Goal: Information Seeking & Learning: Check status

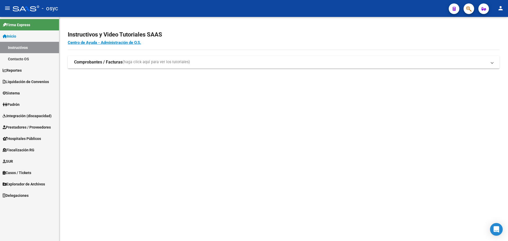
click at [15, 107] on span "Padrón" at bounding box center [11, 105] width 17 height 6
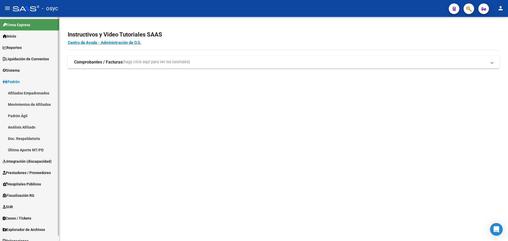
click at [49, 115] on link "Padrón Ágil" at bounding box center [29, 115] width 59 height 11
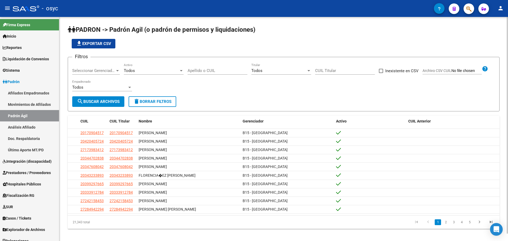
click at [231, 67] on div "Apellido o CUIL" at bounding box center [218, 68] width 60 height 11
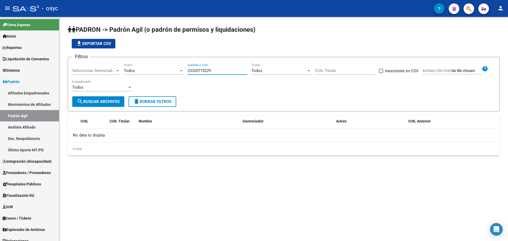
drag, startPoint x: 233, startPoint y: 71, endPoint x: 180, endPoint y: 75, distance: 53.1
click at [180, 75] on div "Filtros Seleccionar Gerenciador Seleccionar Gerenciador Todos Activo 2332071522…" at bounding box center [283, 78] width 423 height 35
type input "23320715229"
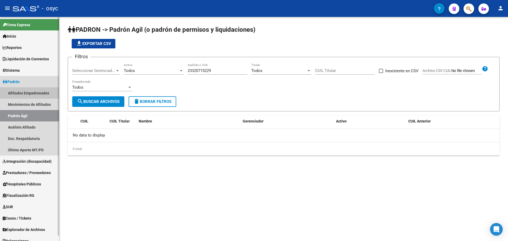
click at [39, 92] on link "Afiliados Empadronados" at bounding box center [29, 92] width 59 height 11
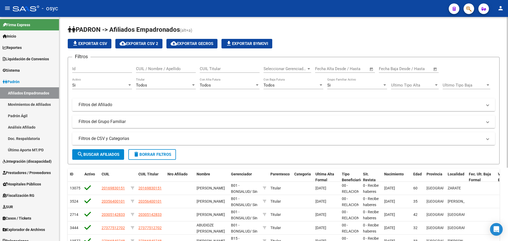
click at [176, 69] on input "CUIL / Nombre / Apellido" at bounding box center [166, 68] width 60 height 5
click at [224, 71] on input "CUIL Titular" at bounding box center [230, 68] width 60 height 5
paste input "23320715229"
type input "23320715229"
click at [120, 151] on button "search Buscar Afiliados" at bounding box center [98, 154] width 52 height 11
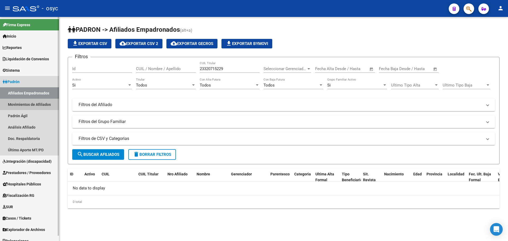
click at [41, 103] on link "Movimientos de Afiliados" at bounding box center [29, 104] width 59 height 11
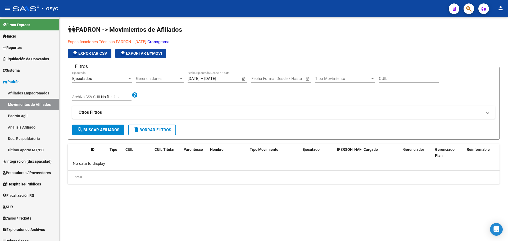
click at [388, 81] on div "CUIL" at bounding box center [409, 76] width 60 height 11
paste input "23320715229"
type input "23320715229"
click at [84, 134] on button "search Buscar Afiliados" at bounding box center [98, 130] width 52 height 11
click at [168, 43] on link "Cronograma" at bounding box center [158, 41] width 22 height 5
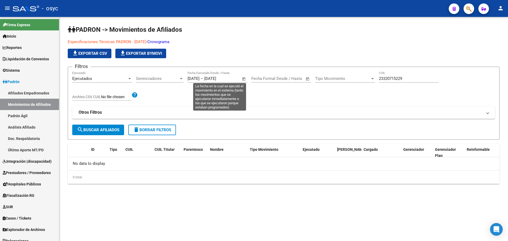
click at [242, 79] on span "Open calendar" at bounding box center [244, 78] width 13 height 13
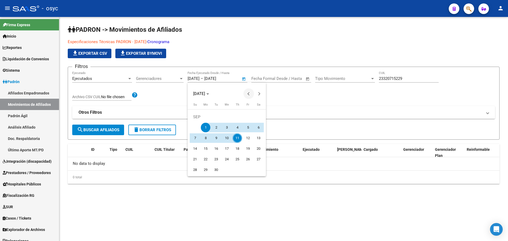
click at [246, 94] on span "Previous month" at bounding box center [248, 93] width 11 height 11
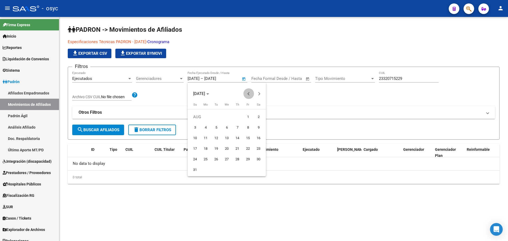
click at [246, 94] on span "Previous month" at bounding box center [248, 93] width 11 height 11
click at [238, 114] on span "1" at bounding box center [238, 117] width 10 height 10
type input "[DATE]"
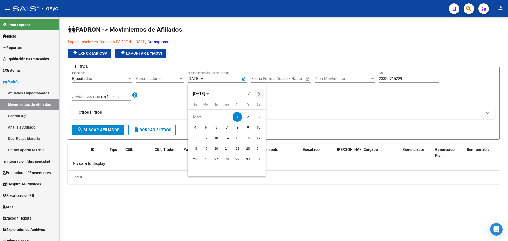
click at [260, 93] on button "Next month" at bounding box center [259, 93] width 11 height 11
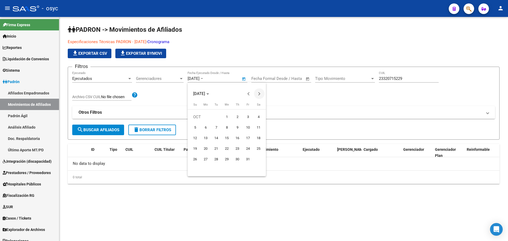
click at [260, 93] on button "Next month" at bounding box center [259, 93] width 11 height 11
click at [252, 94] on span "Previous month" at bounding box center [248, 93] width 11 height 11
click at [237, 138] on span "11" at bounding box center [238, 138] width 10 height 10
type input "[DATE]"
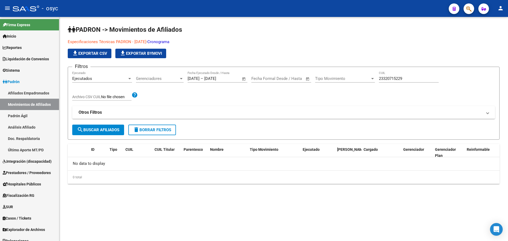
click at [98, 128] on span "search Buscar Afiliados" at bounding box center [98, 130] width 42 height 5
click at [120, 81] on div "Ejecutados Ejecutado" at bounding box center [102, 76] width 60 height 11
click at [230, 107] on div at bounding box center [254, 120] width 508 height 241
click at [246, 110] on mat-panel-title "Otros Filtros" at bounding box center [281, 113] width 404 height 6
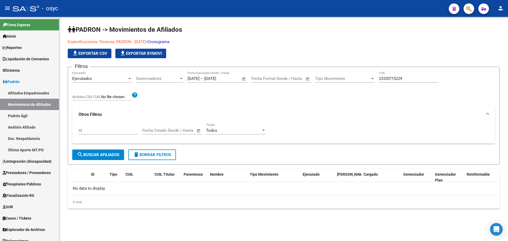
click at [120, 150] on button "search Buscar Afiliados" at bounding box center [98, 154] width 52 height 11
click at [43, 130] on link "Análisis Afiliado" at bounding box center [29, 126] width 59 height 11
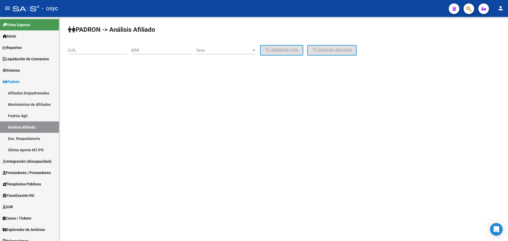
click at [114, 54] on div "CUIL" at bounding box center [98, 48] width 60 height 11
click at [112, 52] on input "CUIL" at bounding box center [98, 50] width 60 height 5
paste input "23-32071522-9"
type input "23-32071522-9"
click at [327, 48] on span "search Buscar afiliado" at bounding box center [332, 50] width 40 height 5
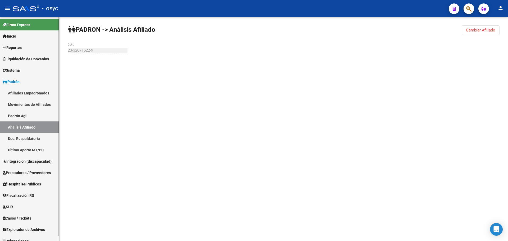
click at [36, 97] on link "Afiliados Empadronados" at bounding box center [29, 92] width 59 height 11
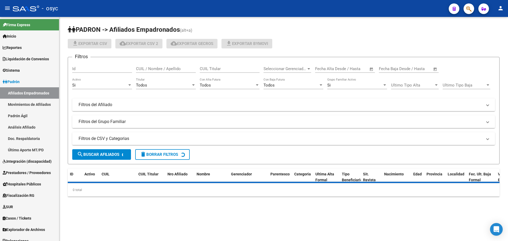
click at [223, 68] on input "CUIL Titular" at bounding box center [230, 68] width 60 height 5
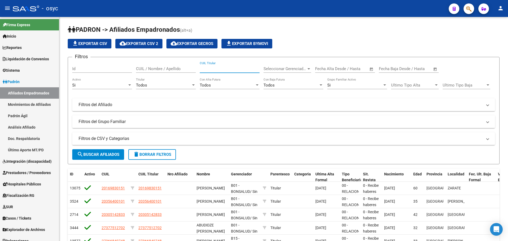
paste input "20204440604"
type input "20204440604"
click at [113, 153] on span "search Buscar Afiliados" at bounding box center [98, 154] width 42 height 5
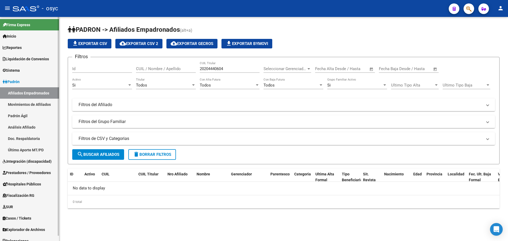
click at [45, 104] on link "Movimientos de Afiliados" at bounding box center [29, 104] width 59 height 11
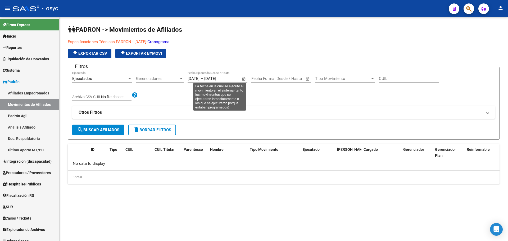
click at [241, 76] on span "Open calendar" at bounding box center [244, 78] width 13 height 13
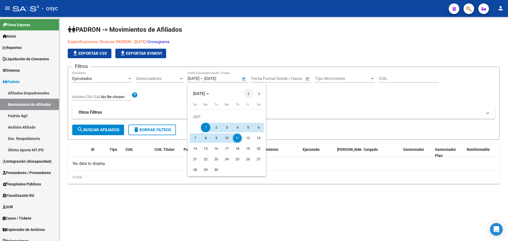
click at [247, 89] on span "Previous month" at bounding box center [248, 93] width 11 height 11
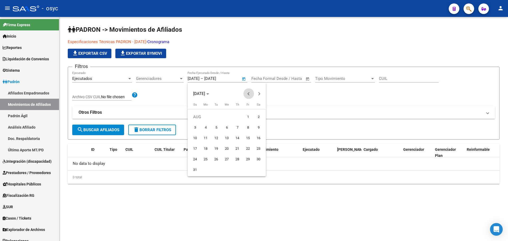
click at [247, 89] on span "Previous month" at bounding box center [248, 93] width 11 height 11
click at [237, 116] on span "1" at bounding box center [238, 117] width 10 height 10
type input "[DATE]"
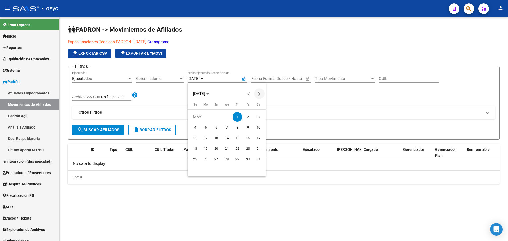
click at [257, 92] on span "Next month" at bounding box center [259, 93] width 11 height 11
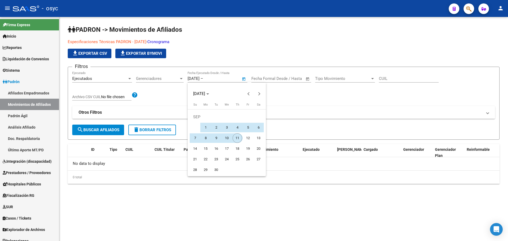
click at [238, 137] on span "11" at bounding box center [238, 138] width 10 height 10
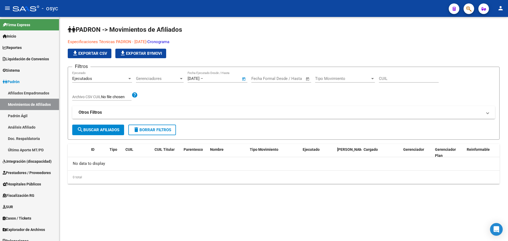
type input "[DATE]"
click at [375, 77] on div "Filtros Ejecutados Ejecutado Gerenciadores Gerenciadores [DATE] [DATE] – [DATE]…" at bounding box center [283, 97] width 423 height 53
click at [385, 78] on input "CUIL" at bounding box center [409, 78] width 60 height 5
paste input "20204440604"
type input "20204440604"
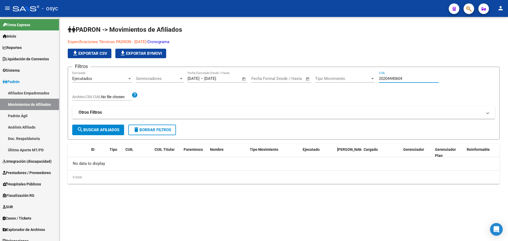
click at [109, 124] on div "Filtros Ejecutados Ejecutado Gerenciadores Gerenciadores [DATE] [DATE] – [DATE]…" at bounding box center [283, 97] width 423 height 53
click at [110, 127] on button "search Buscar Afiliados" at bounding box center [98, 130] width 52 height 11
click at [44, 142] on link "Doc. Respaldatoria" at bounding box center [29, 138] width 59 height 11
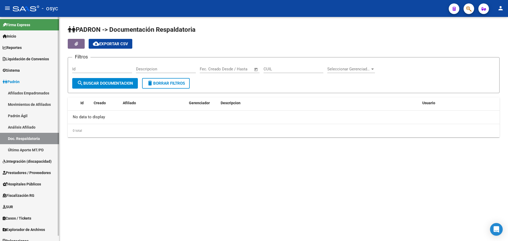
click at [47, 150] on link "Último Aporte MT/PD" at bounding box center [29, 149] width 59 height 11
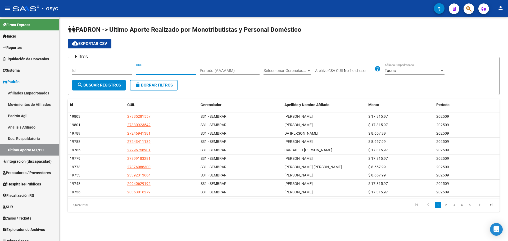
click at [158, 71] on input "CUIL" at bounding box center [166, 70] width 60 height 5
paste input "20-20444060-4"
type input "20-20444060-4"
click at [112, 87] on span "search Buscar Registros" at bounding box center [99, 85] width 44 height 5
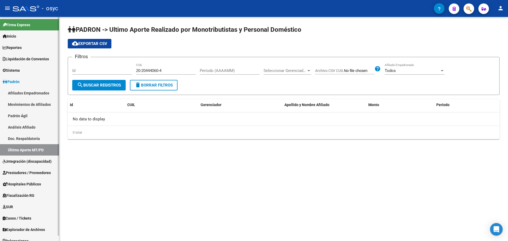
scroll to position [6, 0]
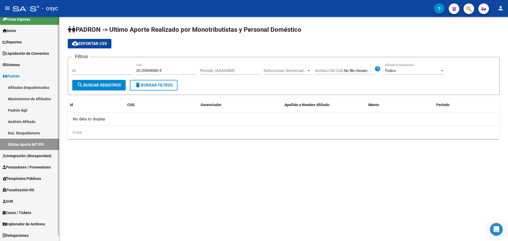
click at [26, 221] on span "Explorador de Archivos" at bounding box center [24, 224] width 42 height 6
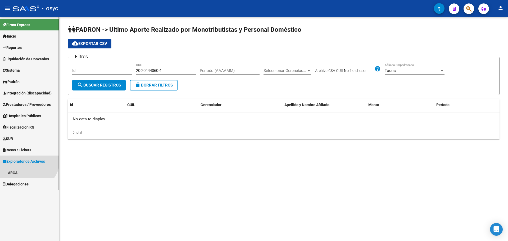
scroll to position [0, 0]
click at [26, 171] on link "ARCA" at bounding box center [29, 172] width 59 height 11
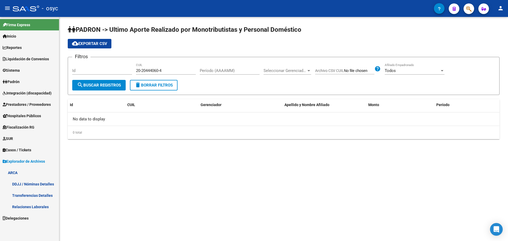
click at [34, 192] on link "Transferencias Detalles" at bounding box center [29, 195] width 59 height 11
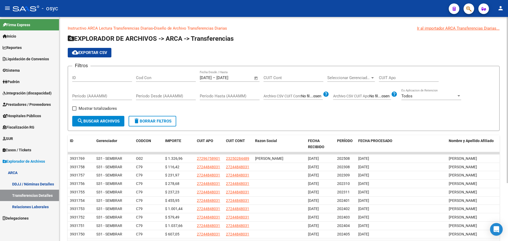
click at [255, 78] on span "Open calendar" at bounding box center [256, 78] width 13 height 13
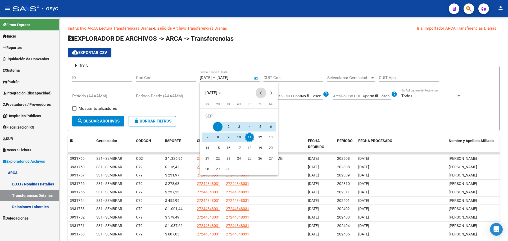
click at [259, 89] on span "Previous month" at bounding box center [261, 93] width 11 height 11
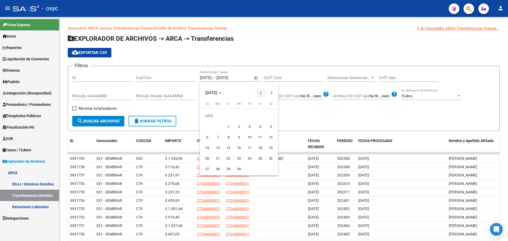
click at [263, 90] on span "Previous month" at bounding box center [261, 93] width 11 height 11
click at [270, 111] on button "1" at bounding box center [270, 116] width 11 height 11
type input "[DATE]"
click at [270, 94] on button "Next month" at bounding box center [271, 93] width 11 height 11
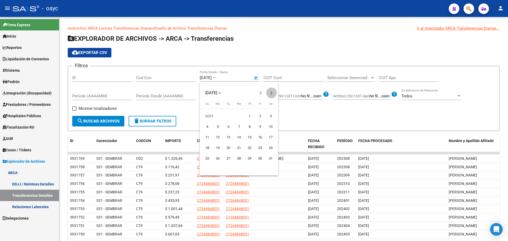
click at [270, 94] on button "Next month" at bounding box center [271, 93] width 11 height 11
click at [268, 95] on span "Next month" at bounding box center [271, 93] width 11 height 11
click at [250, 137] on span "11" at bounding box center [250, 138] width 10 height 10
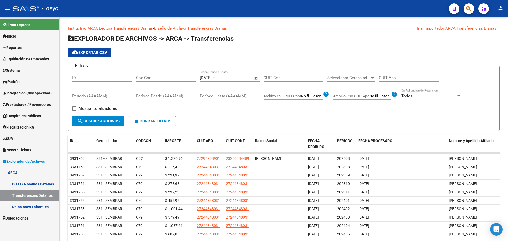
type input "[DATE]"
click at [392, 79] on input "CUIT Apo" at bounding box center [409, 77] width 60 height 5
paste input "20-20444060-4"
click at [116, 127] on form "Filtros ID Cod Con [DATE] [DATE] – [DATE] Fecha fin Fecha Desde / Hasta CUIT Co…" at bounding box center [284, 98] width 432 height 65
click at [115, 125] on button "search Buscar Archivos" at bounding box center [98, 121] width 52 height 11
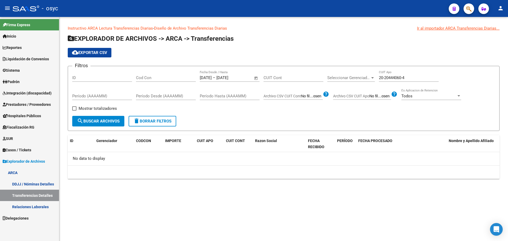
click at [404, 78] on input "20-20444060-4" at bounding box center [409, 77] width 60 height 5
paste input "5954201-5"
type input "20-25954201-5"
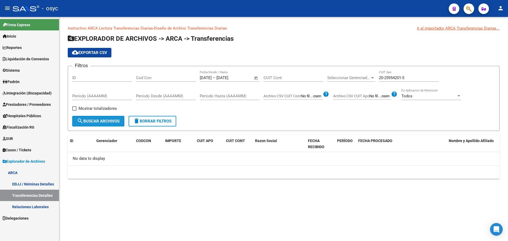
click at [114, 125] on button "search Buscar Archivos" at bounding box center [98, 121] width 52 height 11
drag, startPoint x: 412, startPoint y: 78, endPoint x: 352, endPoint y: 78, distance: 60.1
click at [352, 78] on div "Filtros ID Cod Con [DATE] [DATE] – [DATE] Fecha fin Fecha Desde / Hasta CUIT Co…" at bounding box center [283, 93] width 423 height 46
paste input "20-25954201-5"
type input "20-25954201-5"
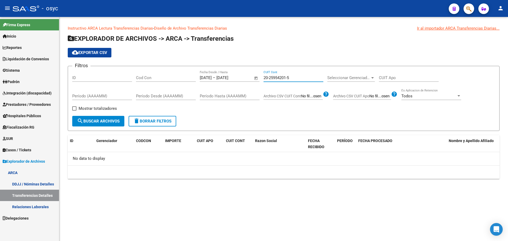
click at [114, 120] on span "search Buscar Archivos" at bounding box center [98, 121] width 43 height 5
drag, startPoint x: 299, startPoint y: 78, endPoint x: 209, endPoint y: 78, distance: 90.0
click at [208, 78] on div "Filtros ID Cod Con [DATE] [DATE] – [DATE] Fecha fin Fecha Desde / Hasta 20-2595…" at bounding box center [283, 93] width 423 height 46
click at [425, 79] on input "CUIT Apo" at bounding box center [409, 77] width 60 height 5
drag, startPoint x: 405, startPoint y: 80, endPoint x: 355, endPoint y: 94, distance: 51.4
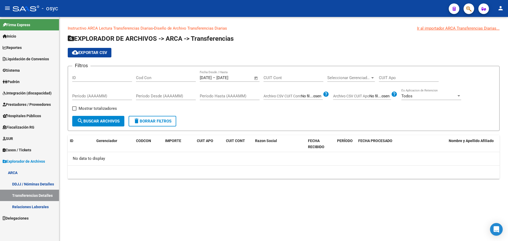
click at [405, 80] on div "CUIT Apo" at bounding box center [409, 75] width 60 height 11
paste input "27-26624465-2"
click at [115, 121] on span "search Buscar Archivos" at bounding box center [98, 121] width 43 height 5
click at [389, 75] on div "27-26624465-2 CUIT Apo" at bounding box center [409, 75] width 60 height 11
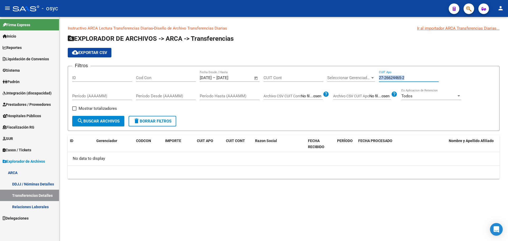
click at [389, 75] on div "27-26624465-2 CUIT Apo" at bounding box center [409, 75] width 60 height 11
click at [390, 77] on input "27-26624465-2" at bounding box center [409, 77] width 60 height 5
paste input "0-33775619-1"
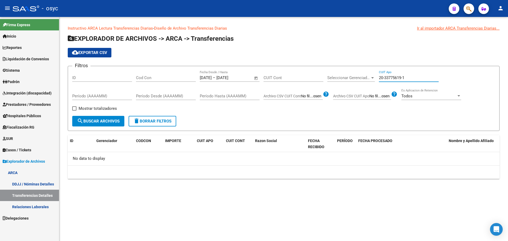
type input "20-33775619-1"
click at [99, 118] on button "search Buscar Archivos" at bounding box center [98, 121] width 52 height 11
drag, startPoint x: 111, startPoint y: 159, endPoint x: 82, endPoint y: 155, distance: 29.2
click at [82, 155] on div "No data to display" at bounding box center [284, 158] width 432 height 13
click at [159, 173] on div "10 total 1" at bounding box center [284, 172] width 432 height 13
